Goal: Transaction & Acquisition: Purchase product/service

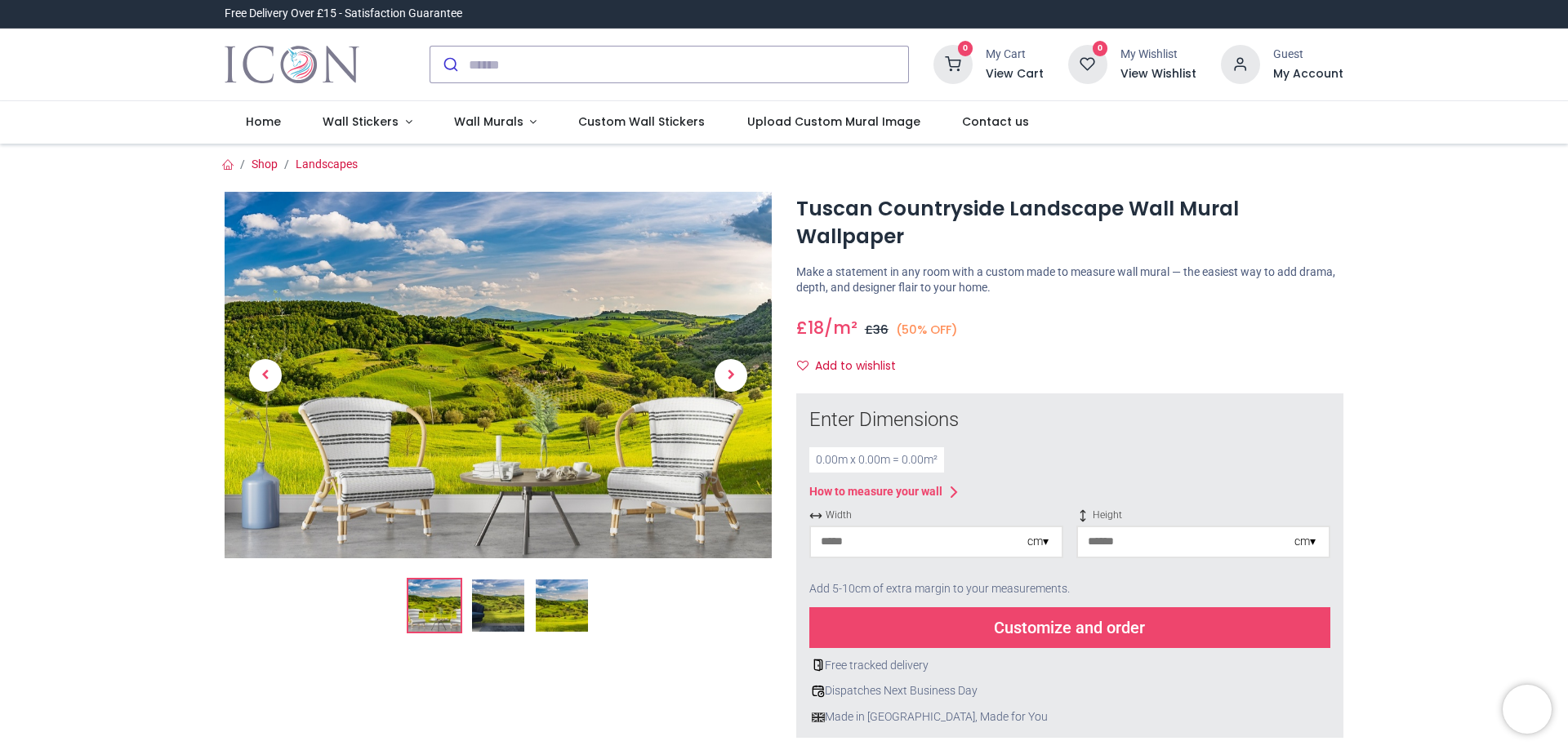
click at [858, 527] on input "number" at bounding box center [918, 542] width 216 height 30
type input "*"
click at [1090, 527] on input "number" at bounding box center [1185, 542] width 216 height 30
type input "*"
click at [1049, 607] on div "Customize and order" at bounding box center [1070, 627] width 521 height 40
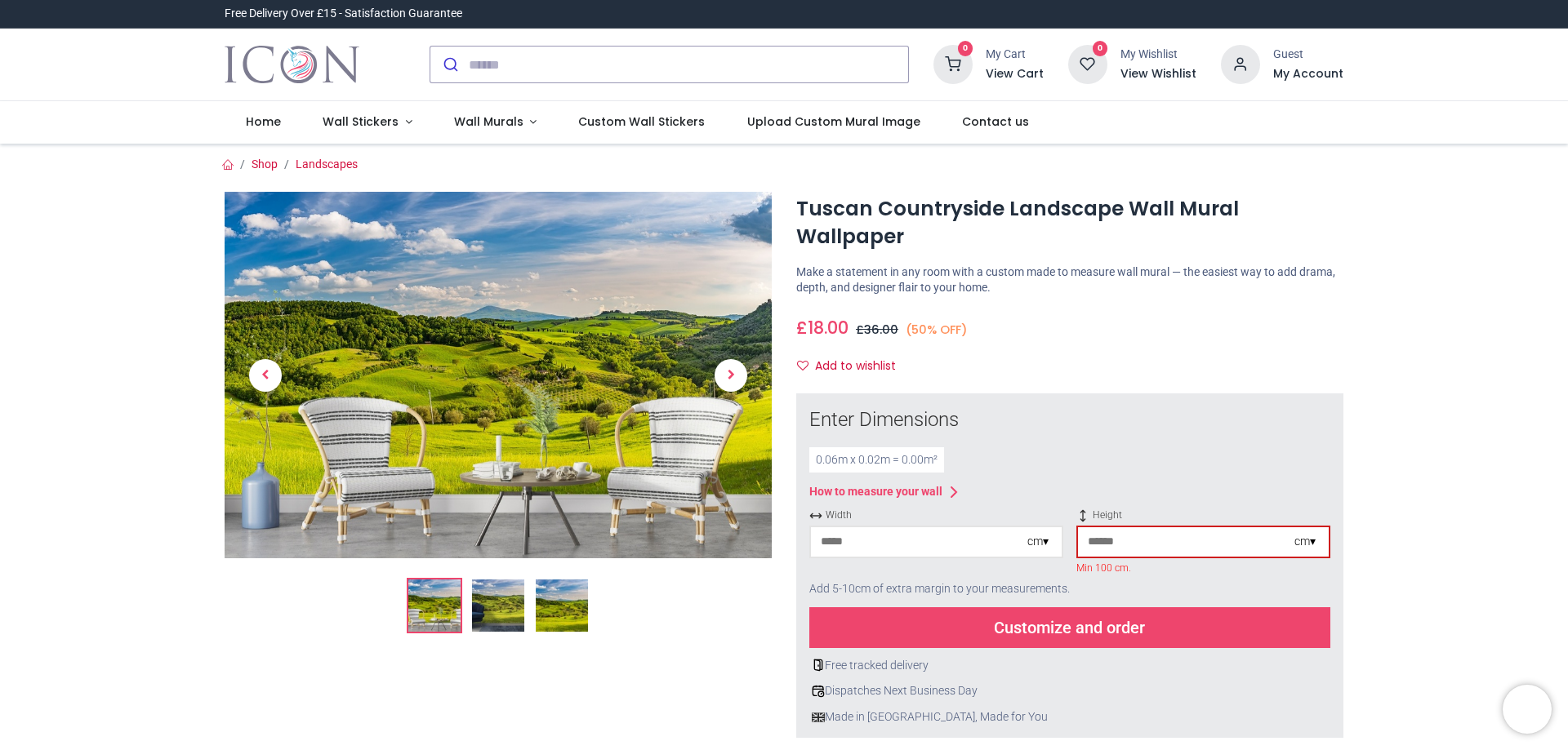
click at [829, 527] on input "*" at bounding box center [918, 542] width 216 height 30
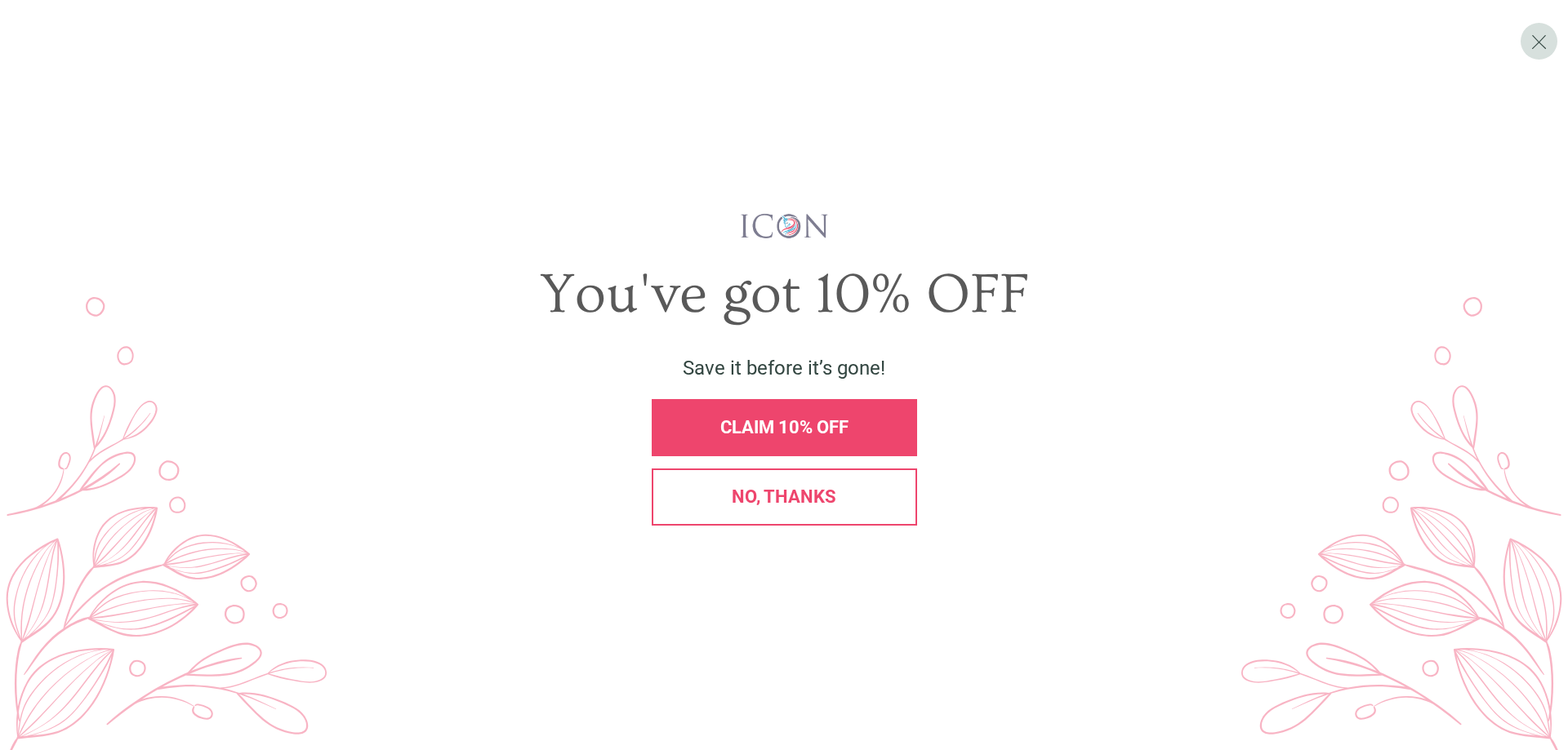
type input "***"
click at [785, 432] on span "CLAIM 10% OFF" at bounding box center [785, 427] width 128 height 21
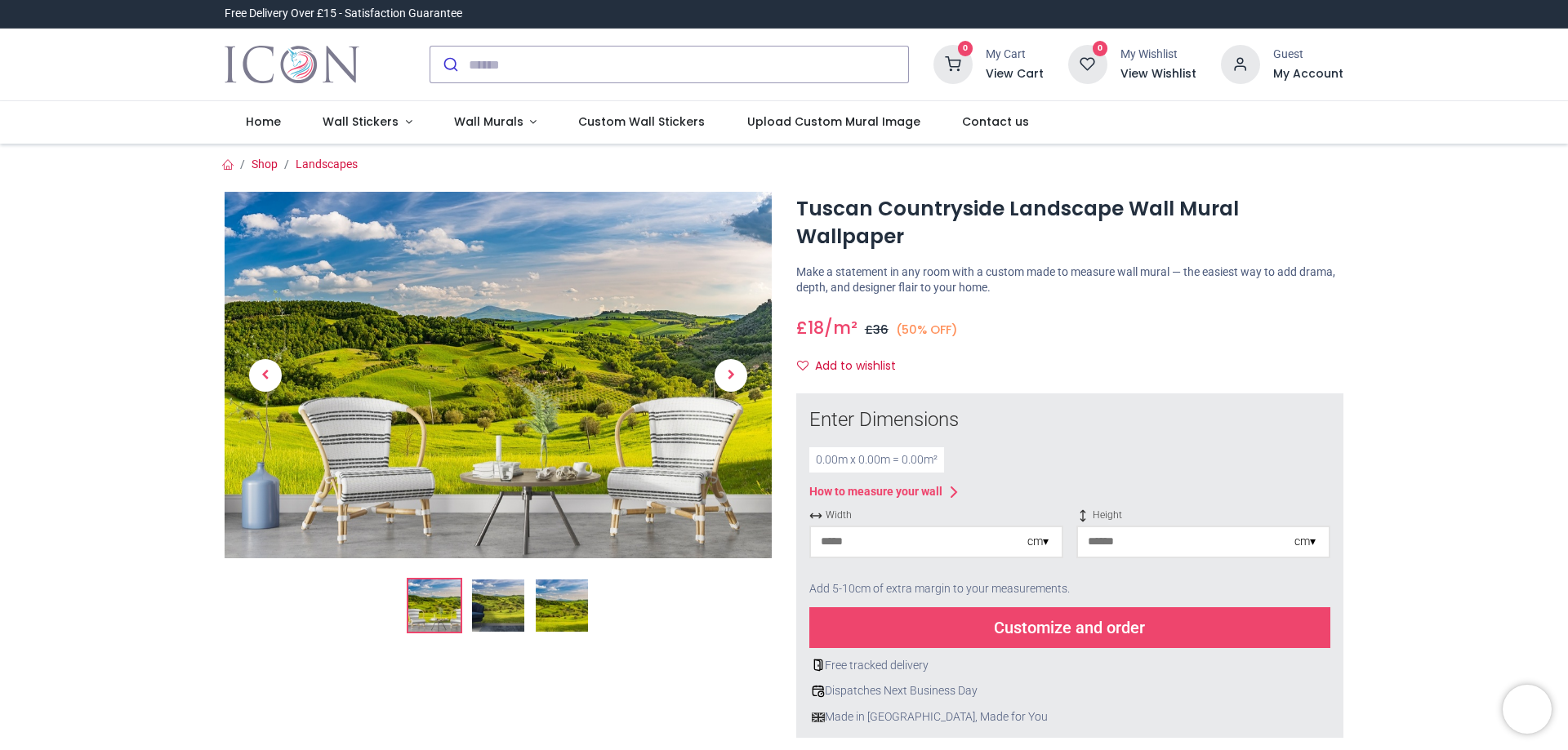
click at [845, 527] on input "number" at bounding box center [918, 542] width 216 height 30
type input "***"
click at [1099, 527] on input "number" at bounding box center [1185, 542] width 216 height 30
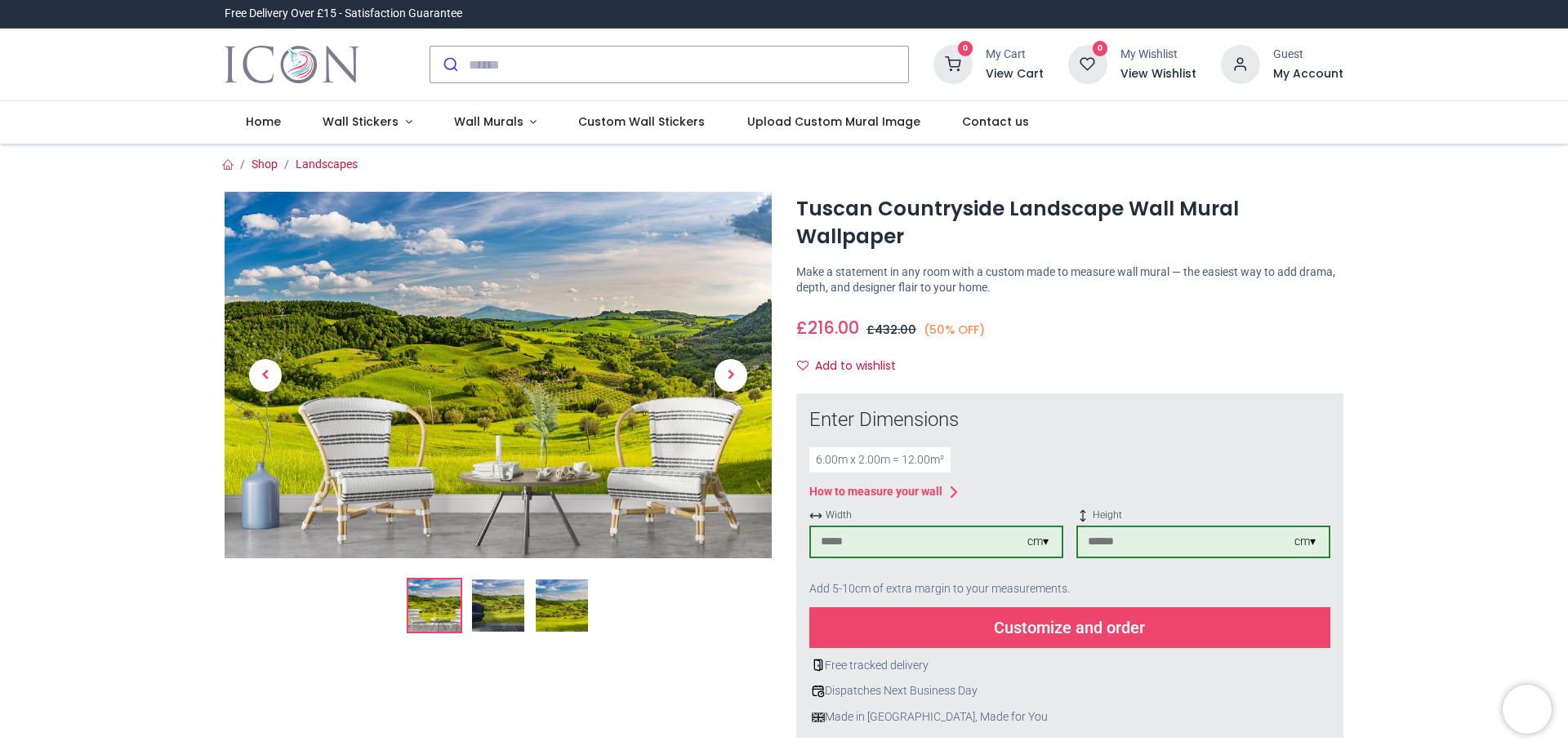
type input "***"
click at [1034, 607] on div "Customize and order" at bounding box center [1070, 627] width 521 height 40
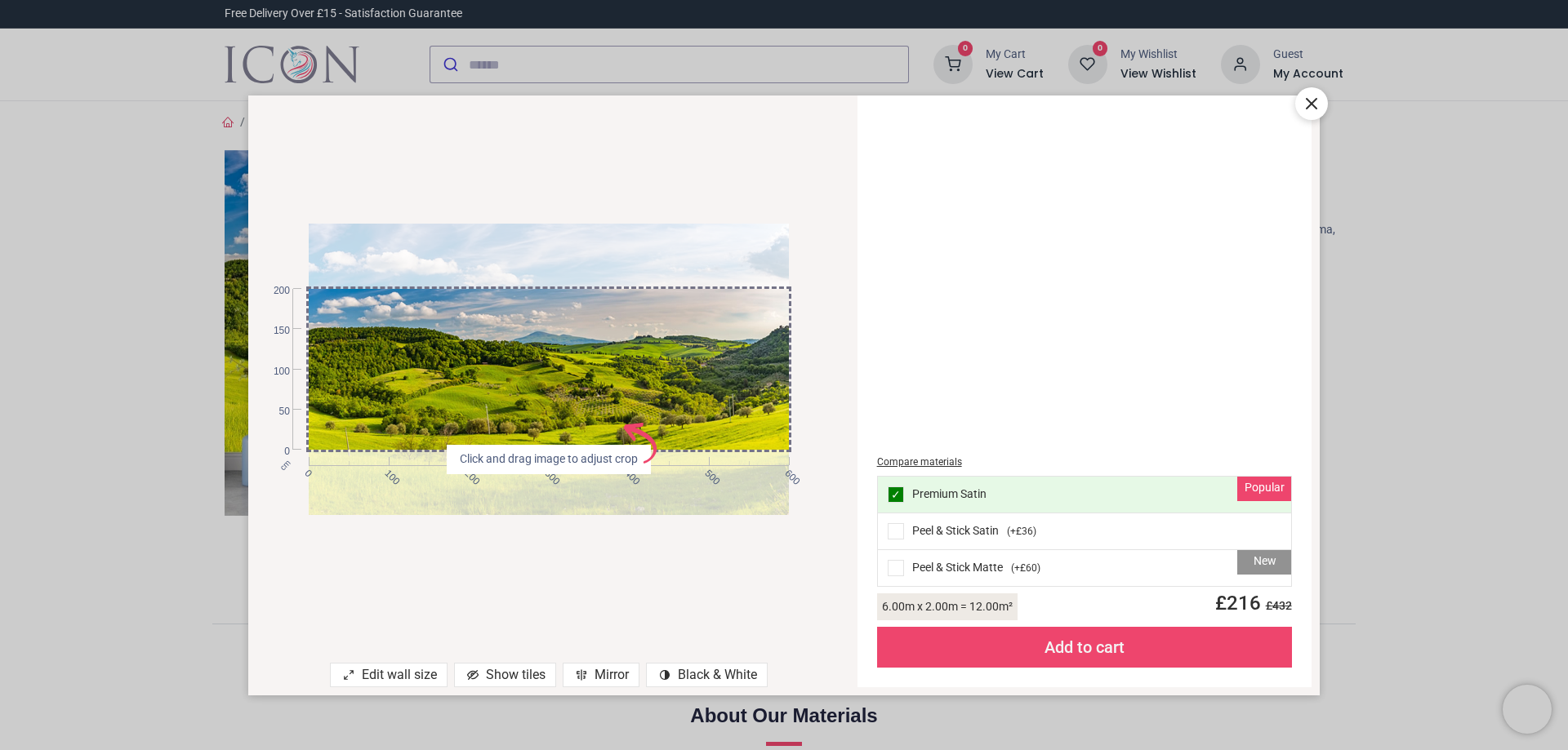
click at [1319, 101] on icon at bounding box center [1312, 103] width 20 height 20
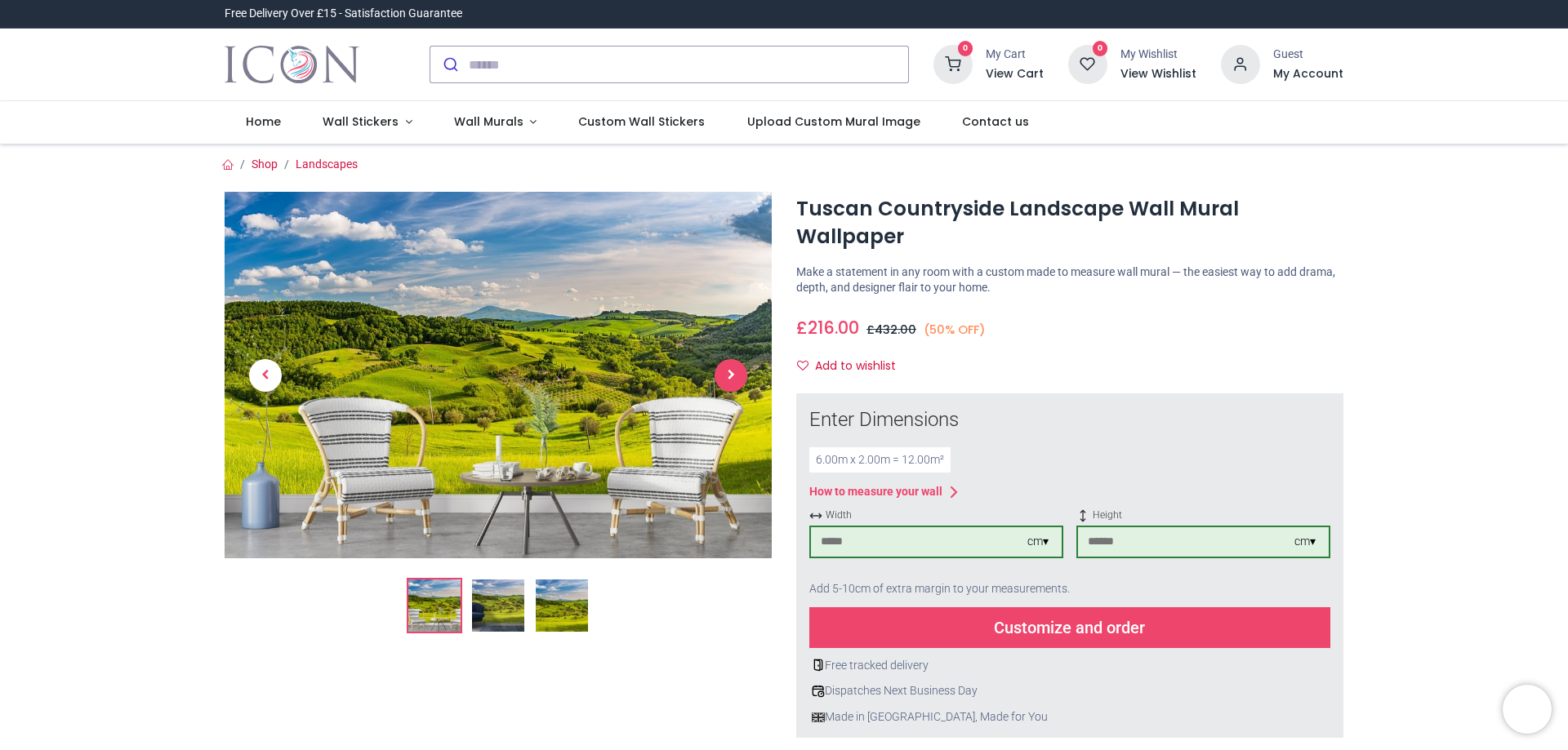
click at [734, 369] on span "Next" at bounding box center [731, 375] width 33 height 33
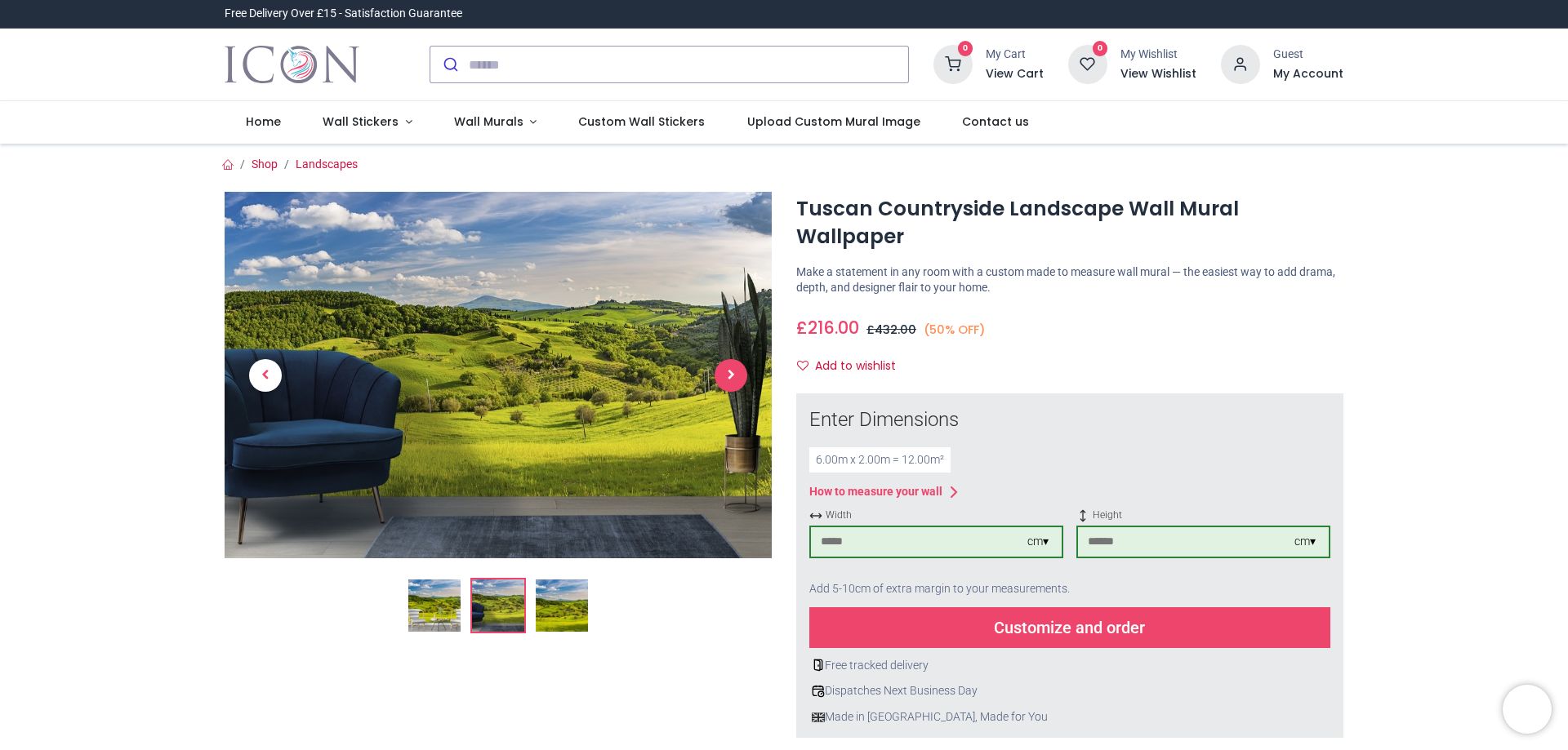
click at [734, 369] on span "Next" at bounding box center [731, 375] width 33 height 33
